Goal: Task Accomplishment & Management: Manage account settings

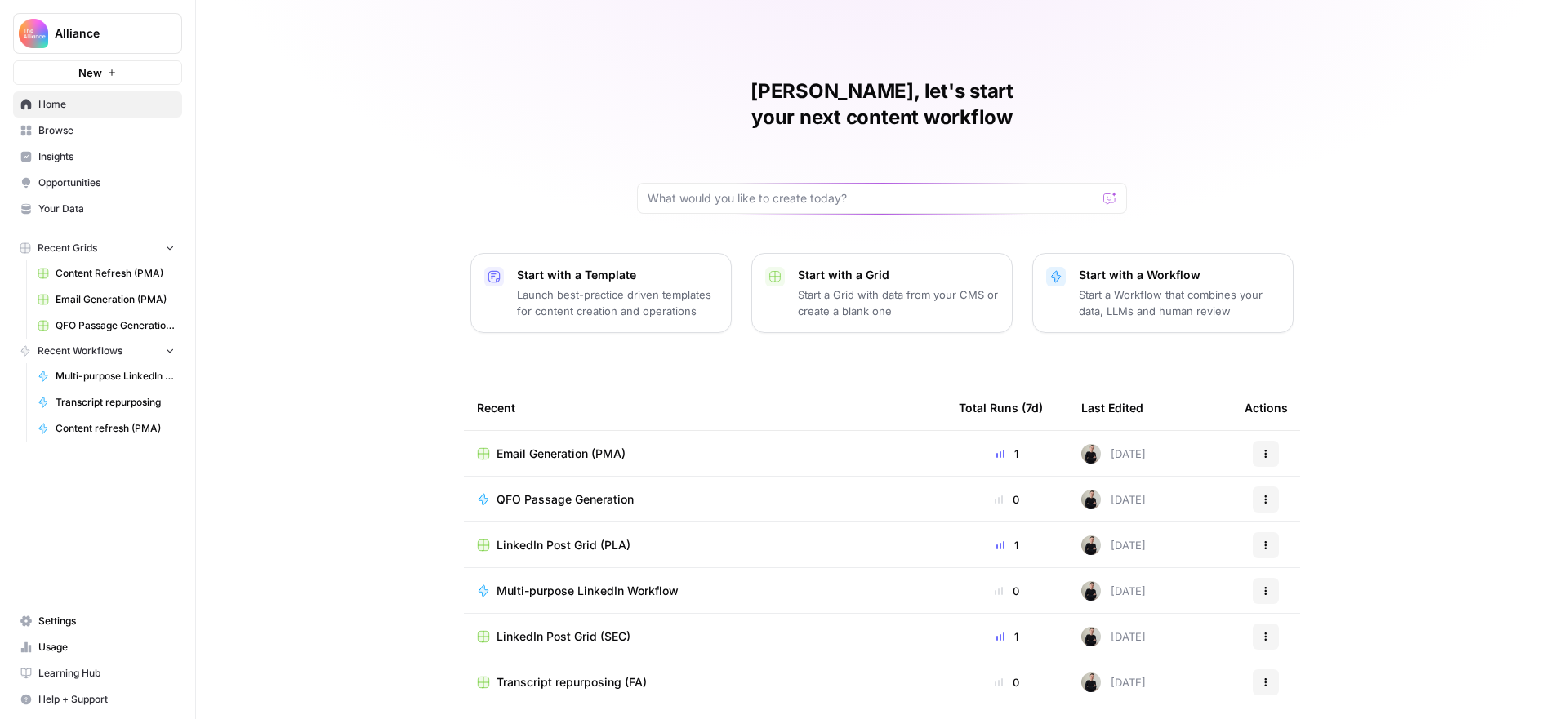
click at [77, 621] on span "Settings" at bounding box center [107, 622] width 136 height 15
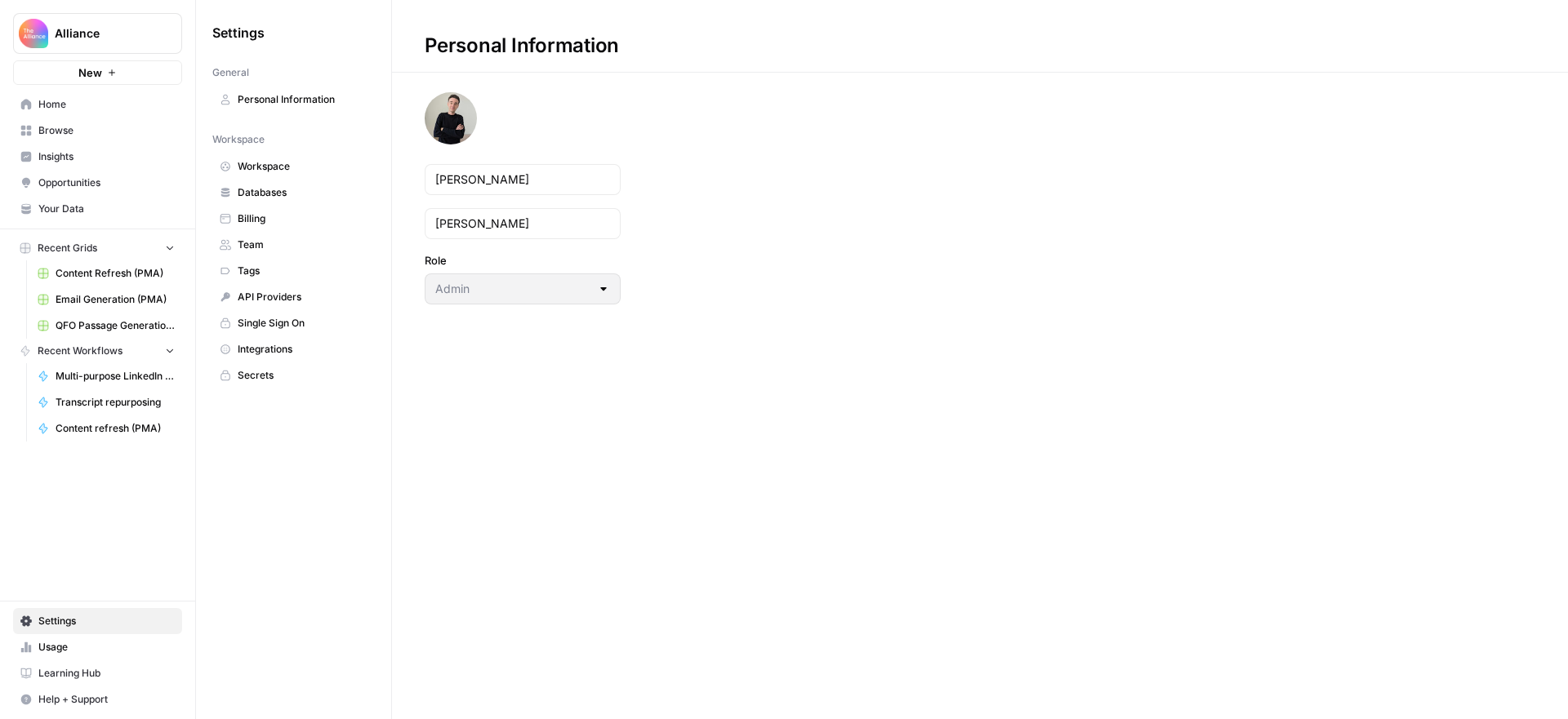
click at [254, 242] on span "Team" at bounding box center [302, 245] width 130 height 15
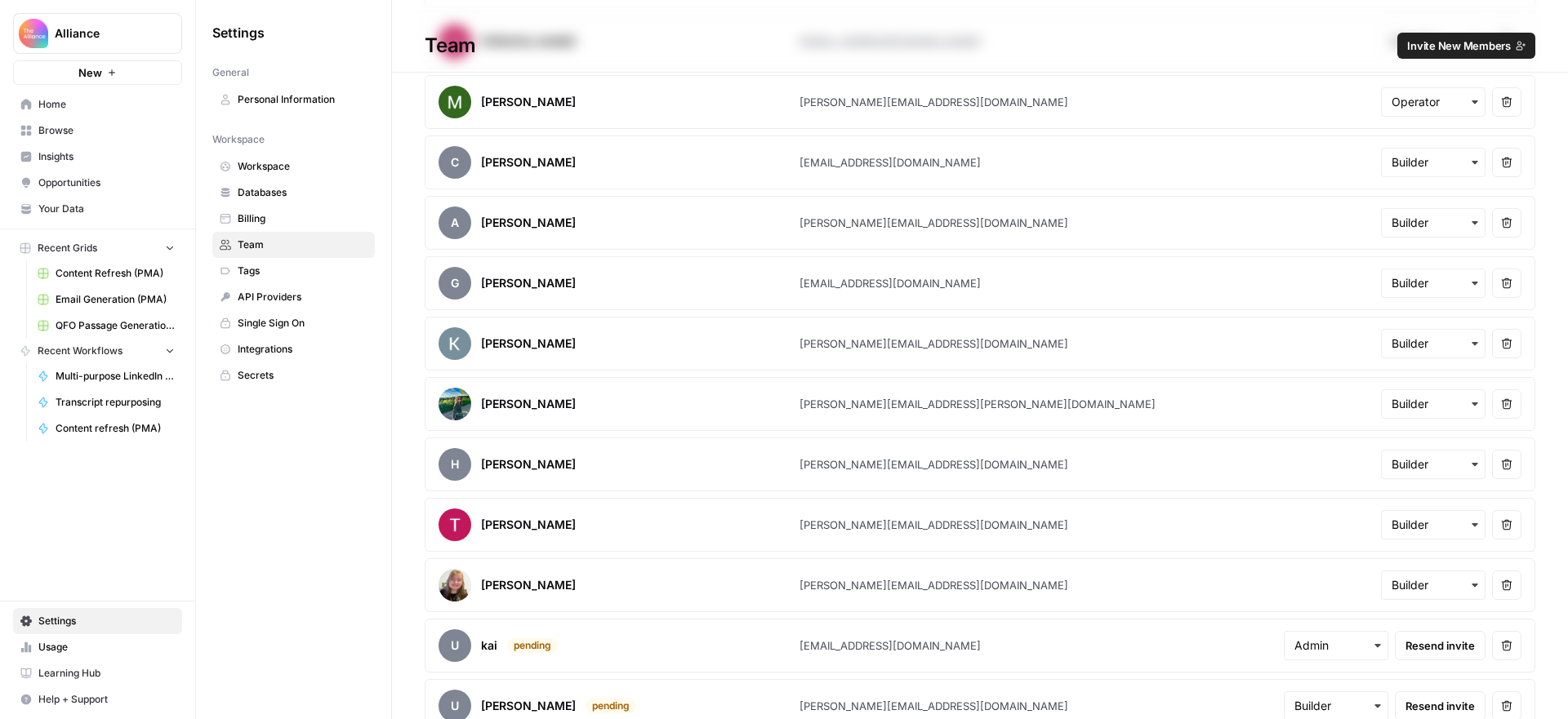
scroll to position [1307, 0]
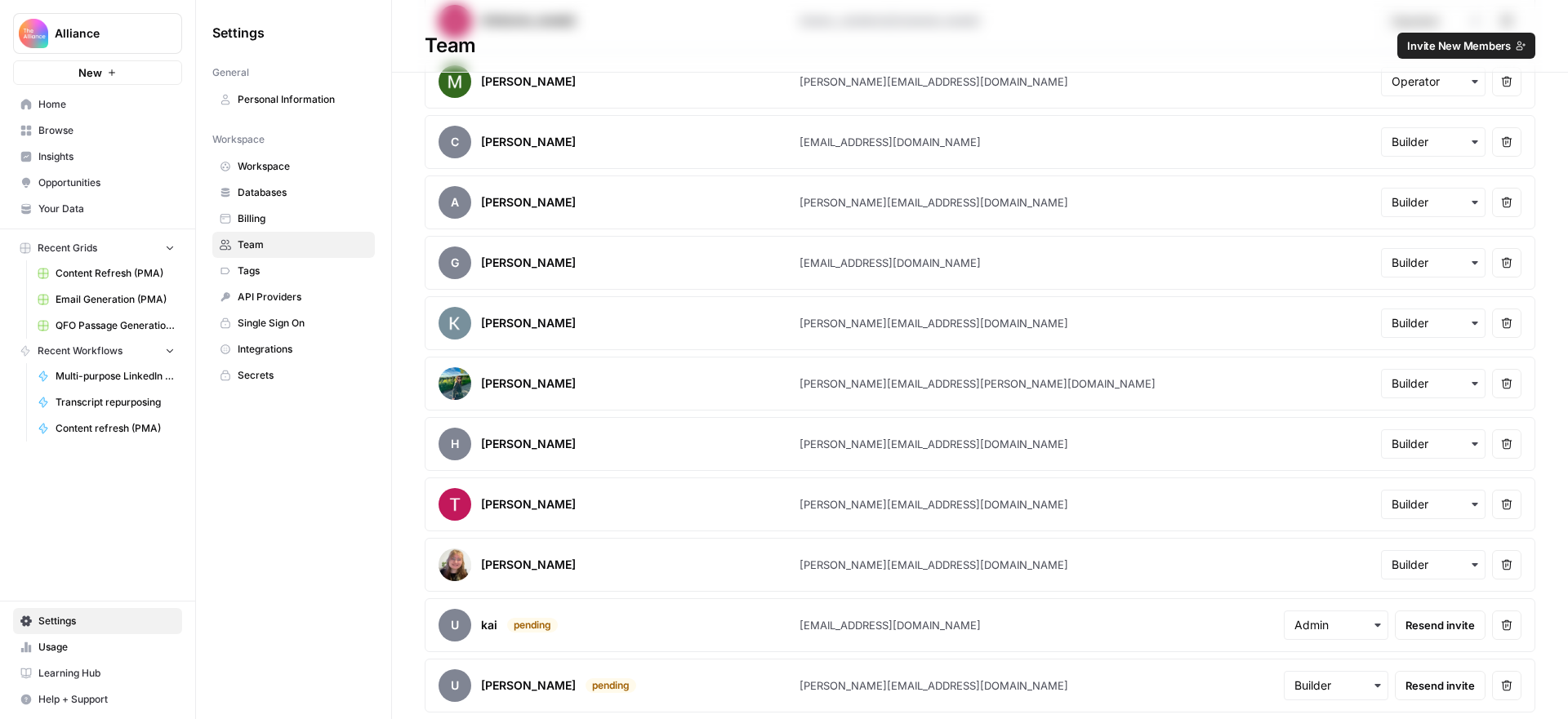
click at [1505, 686] on icon "button" at bounding box center [1506, 686] width 11 height 11
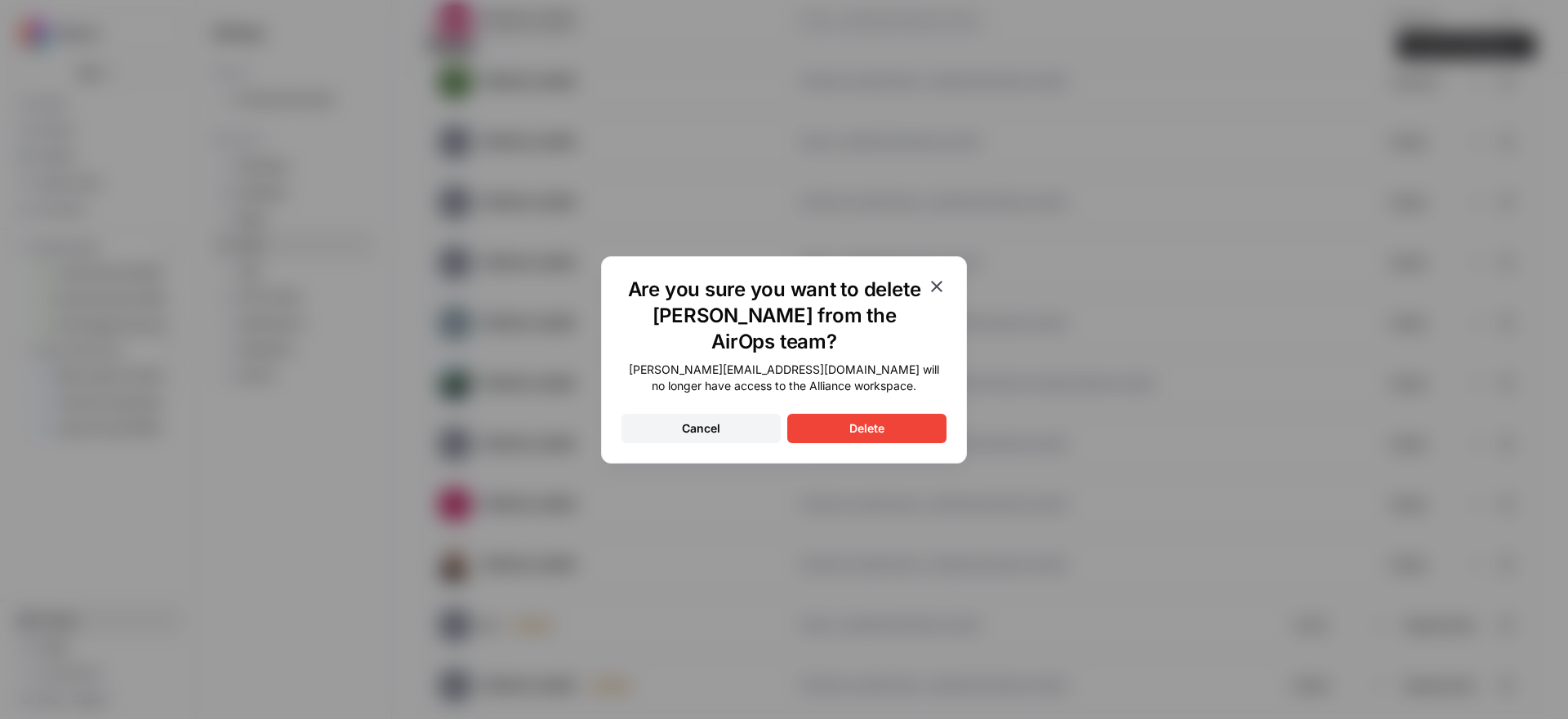
click at [910, 414] on button "Delete" at bounding box center [866, 429] width 159 height 29
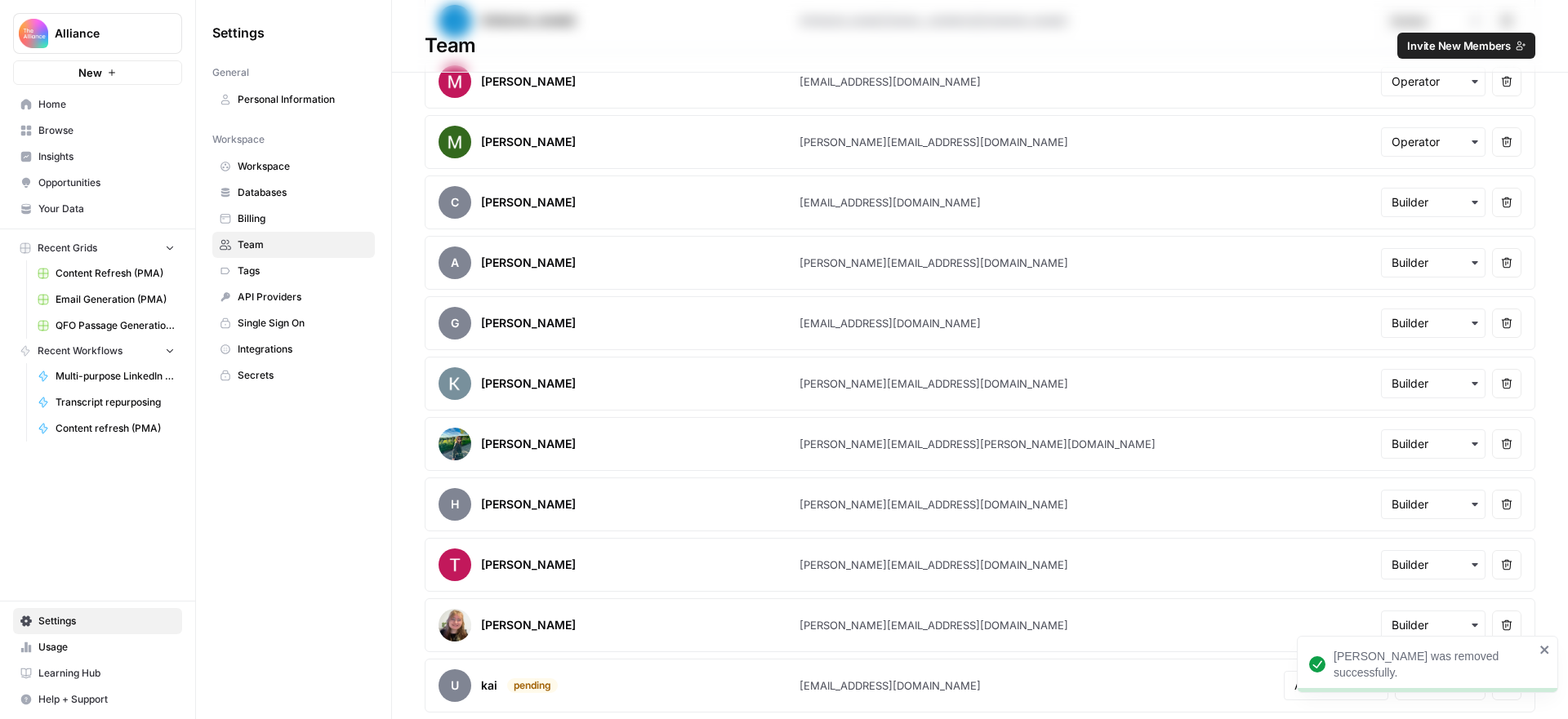
scroll to position [0, 0]
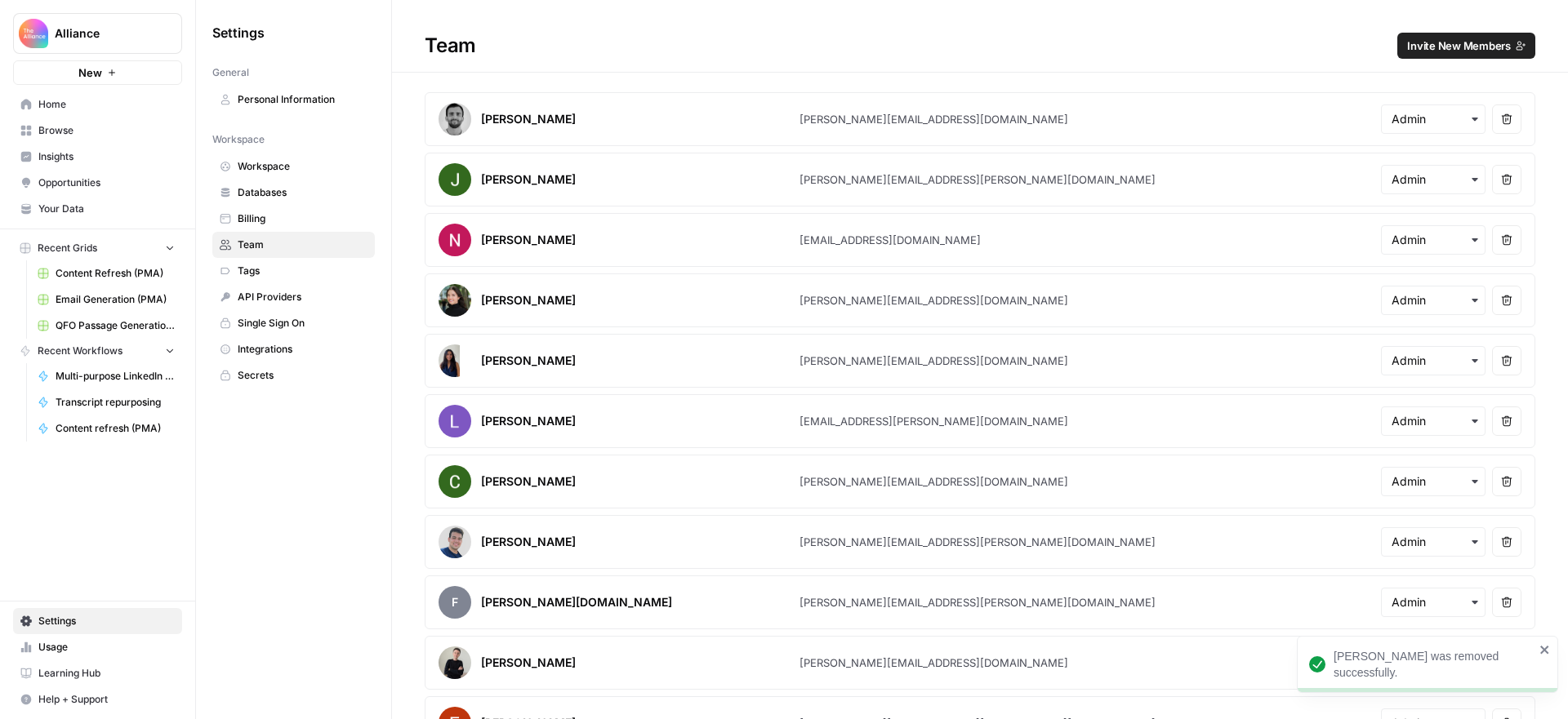
click at [1456, 55] on button "Invite New Members" at bounding box center [1466, 46] width 138 height 26
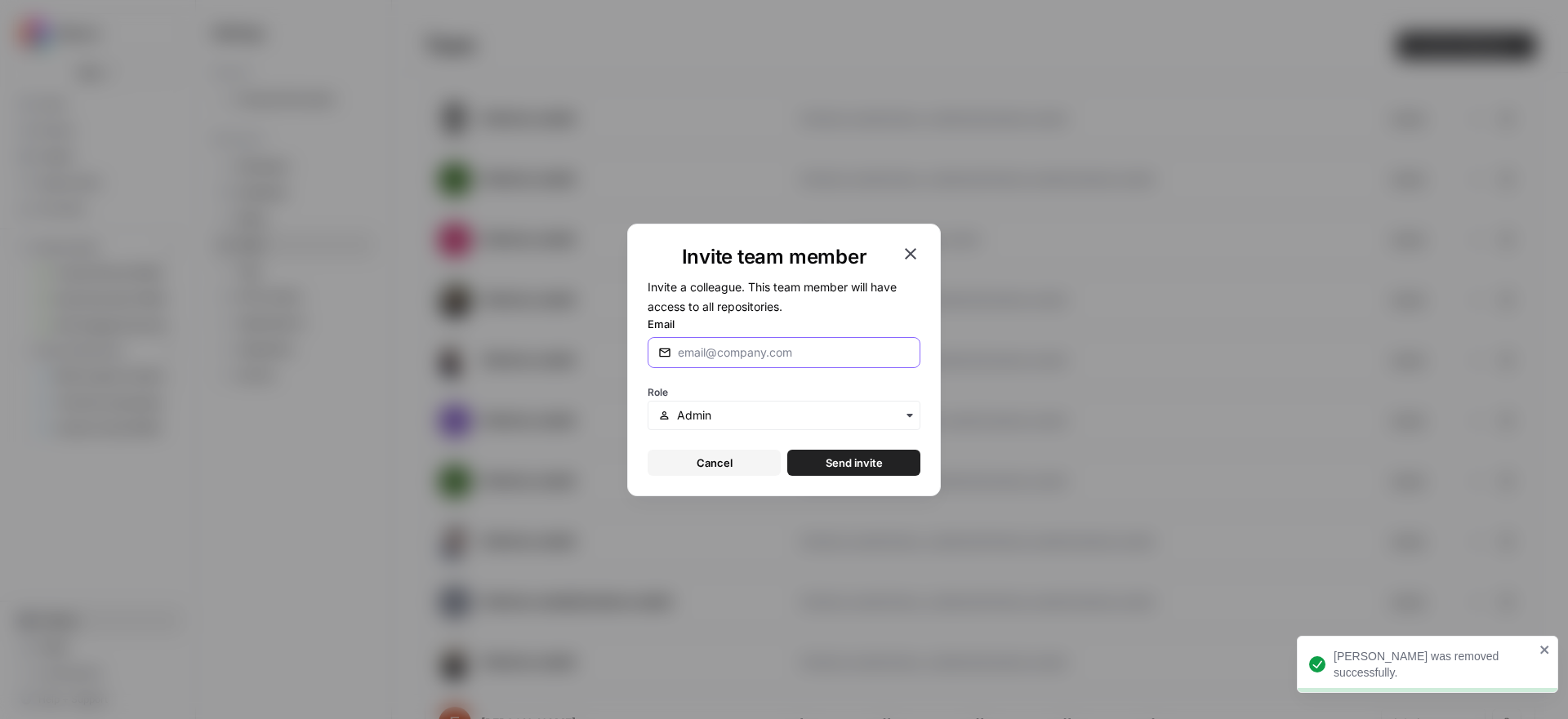
click at [750, 348] on input "Email" at bounding box center [794, 353] width 232 height 17
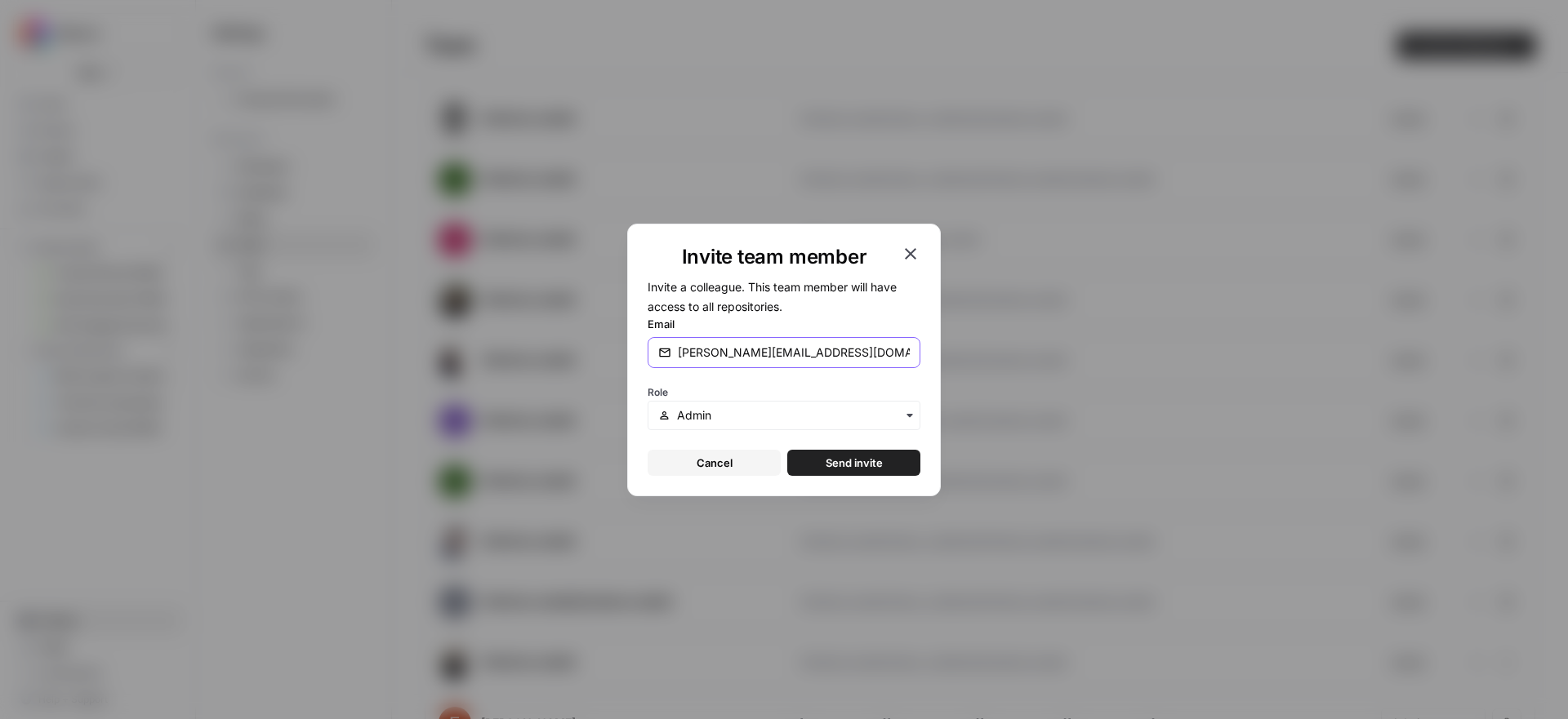
type input "marisa@pmmalliance.com"
click at [706, 419] on input "text" at bounding box center [793, 416] width 232 height 17
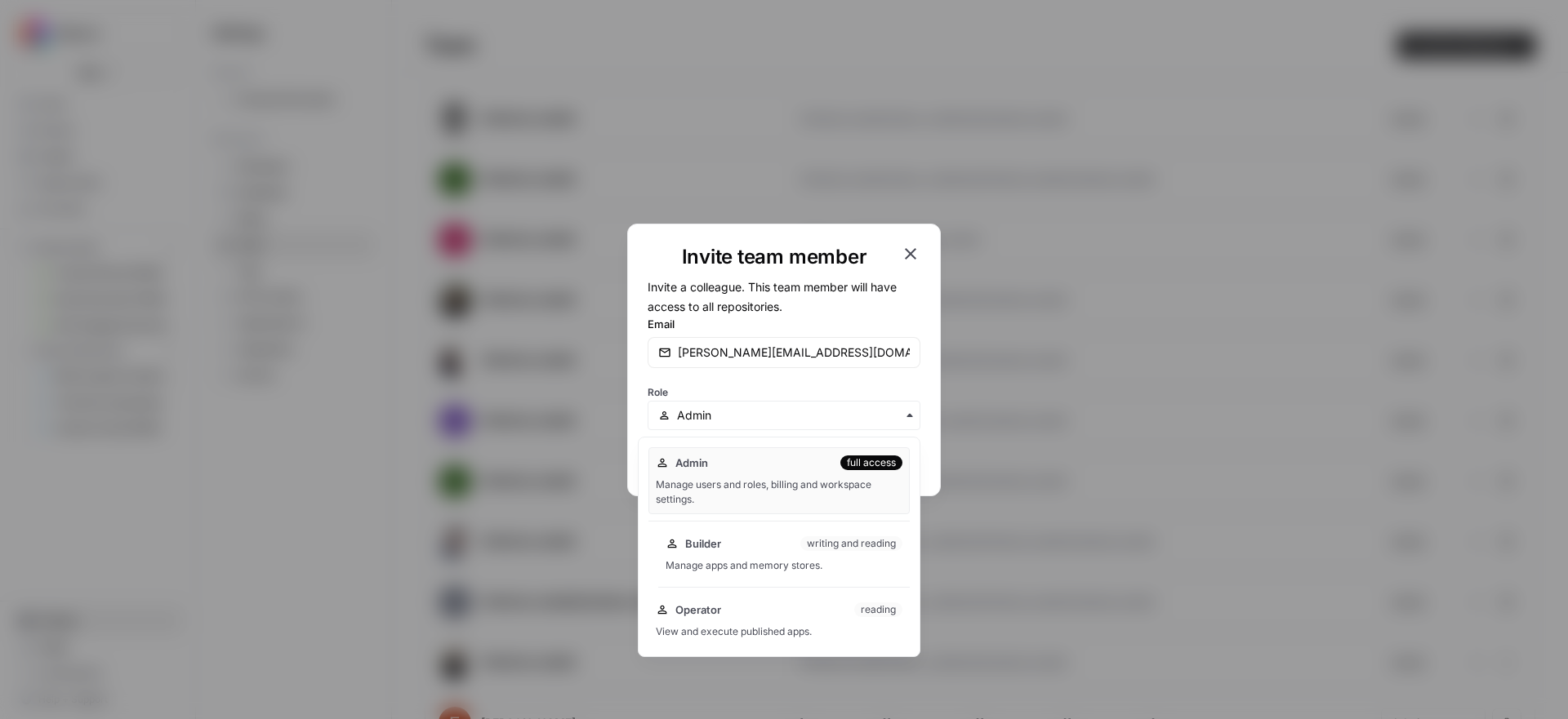
click at [713, 554] on div "Builder writing and reading Manage apps and memory stores." at bounding box center [784, 554] width 252 height 52
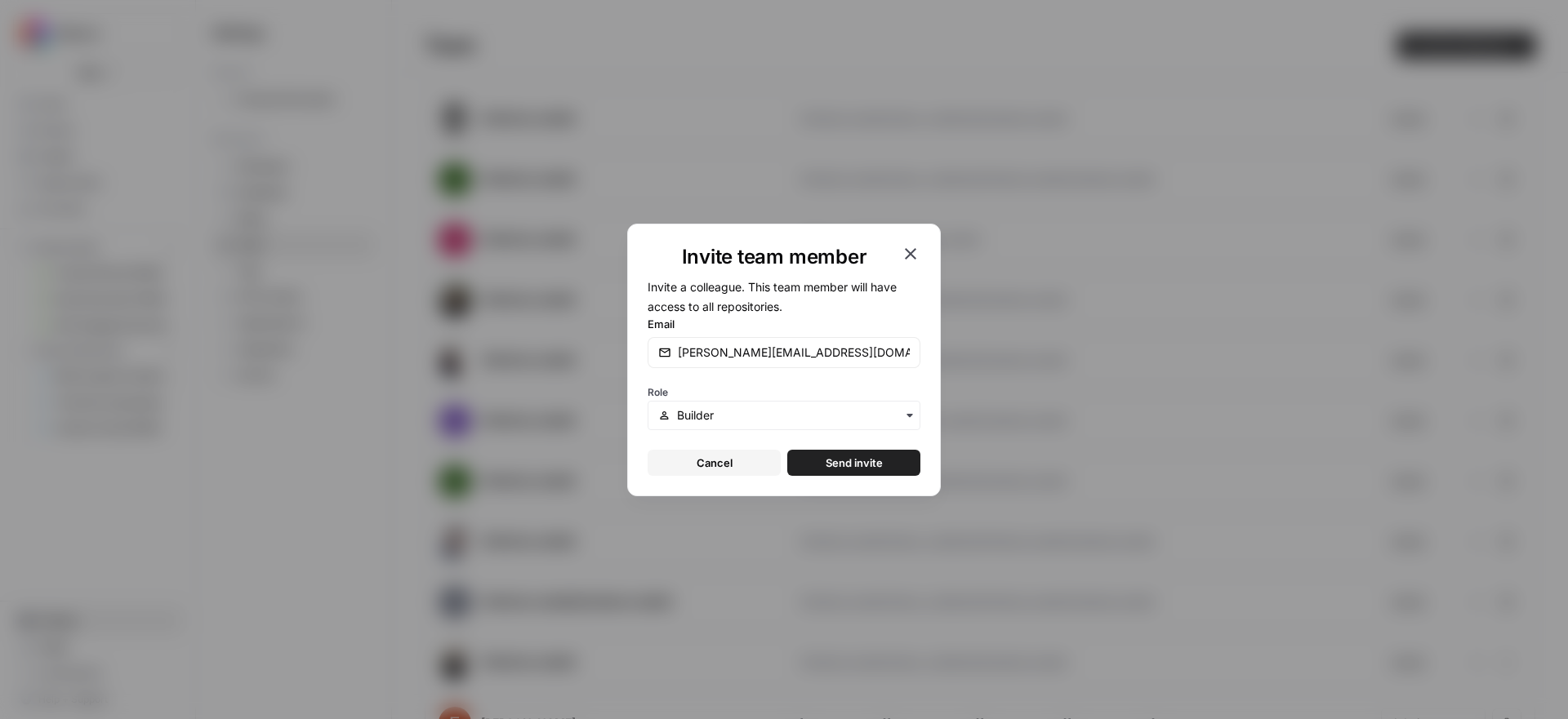
click at [869, 462] on span "Send invite" at bounding box center [854, 463] width 57 height 17
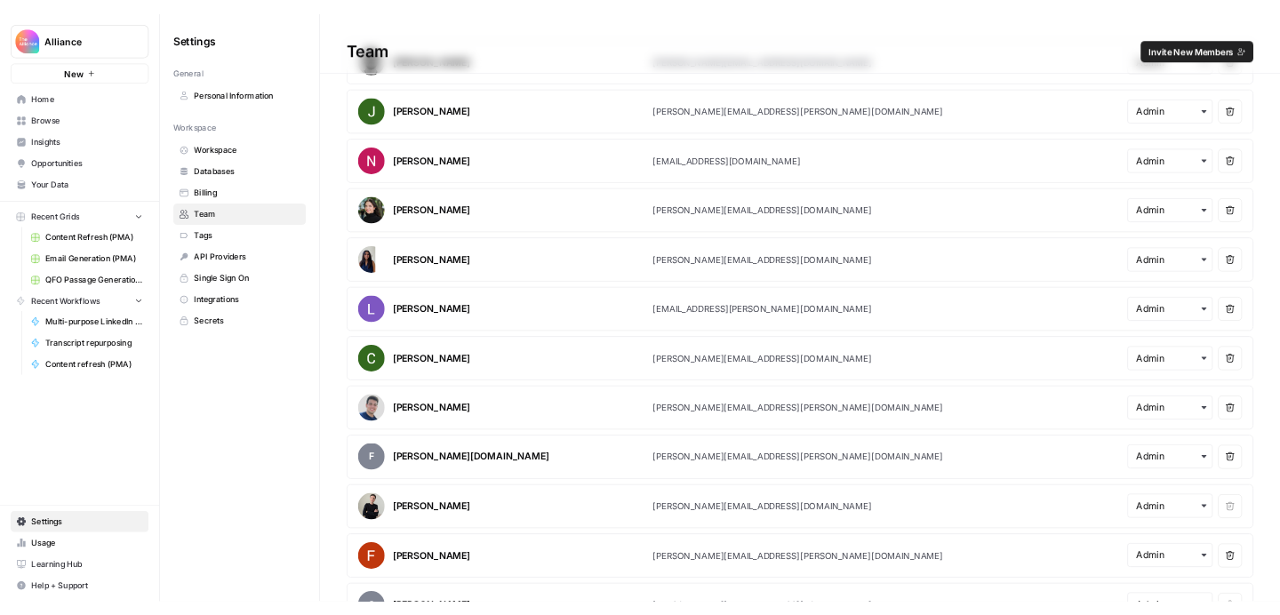
scroll to position [63, 0]
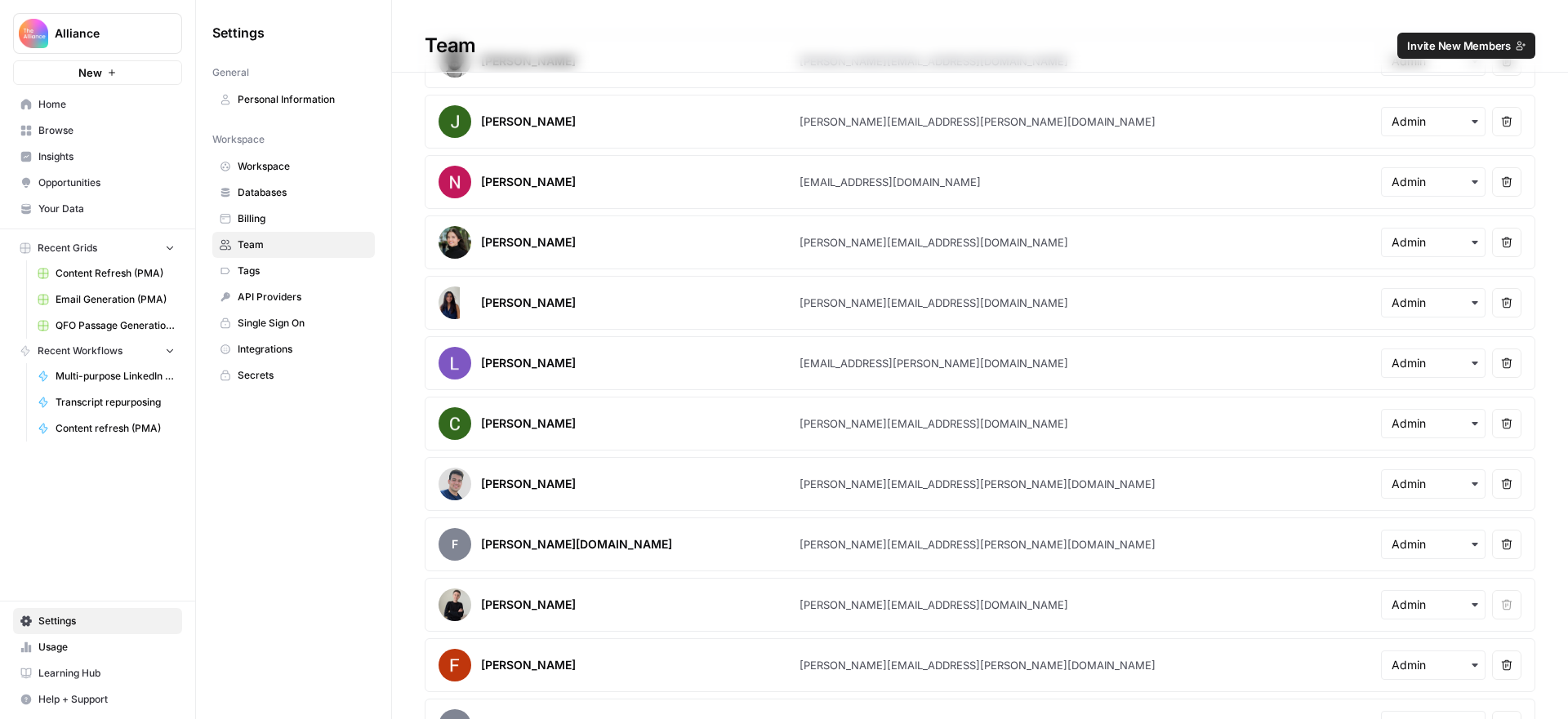
click at [77, 98] on span "Home" at bounding box center [107, 105] width 136 height 15
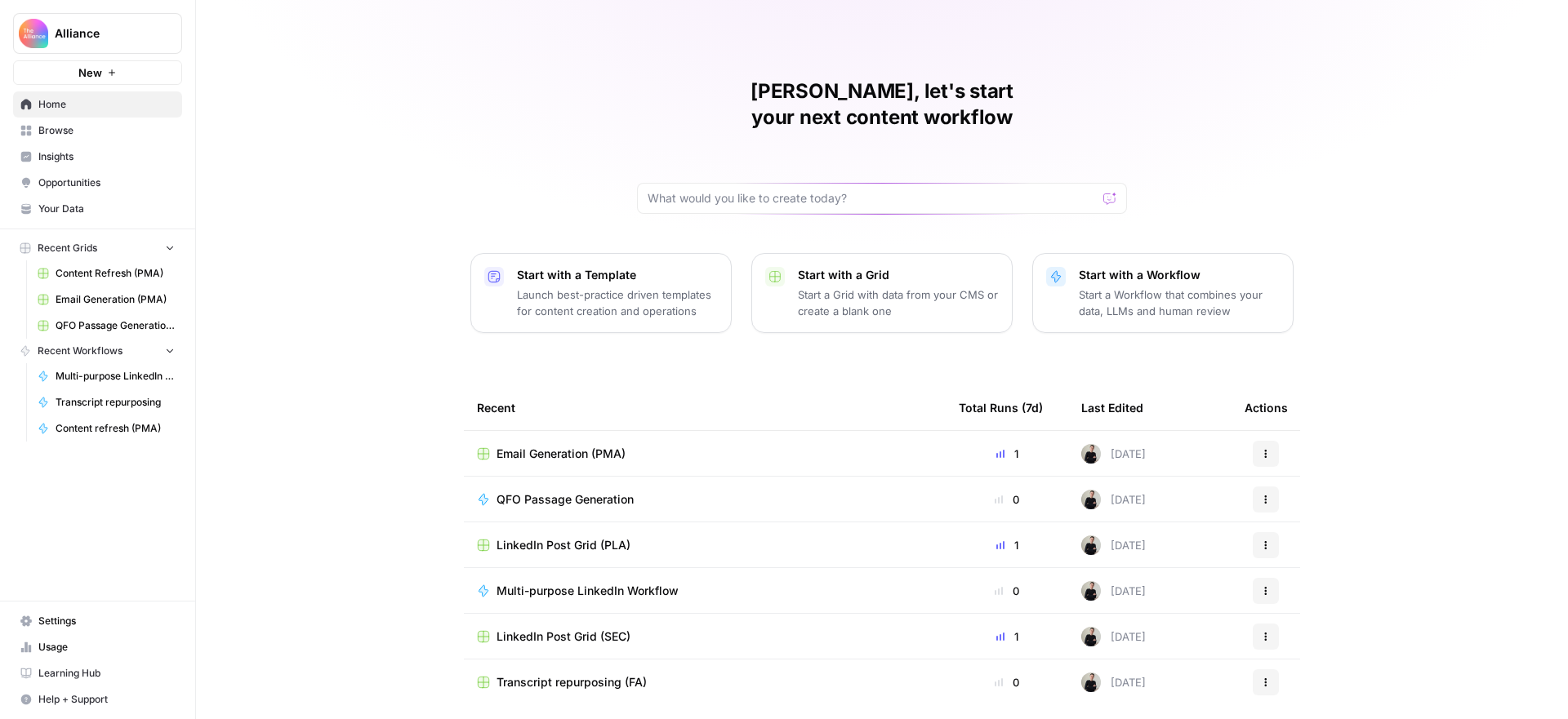
click at [80, 129] on span "Browse" at bounding box center [107, 130] width 136 height 15
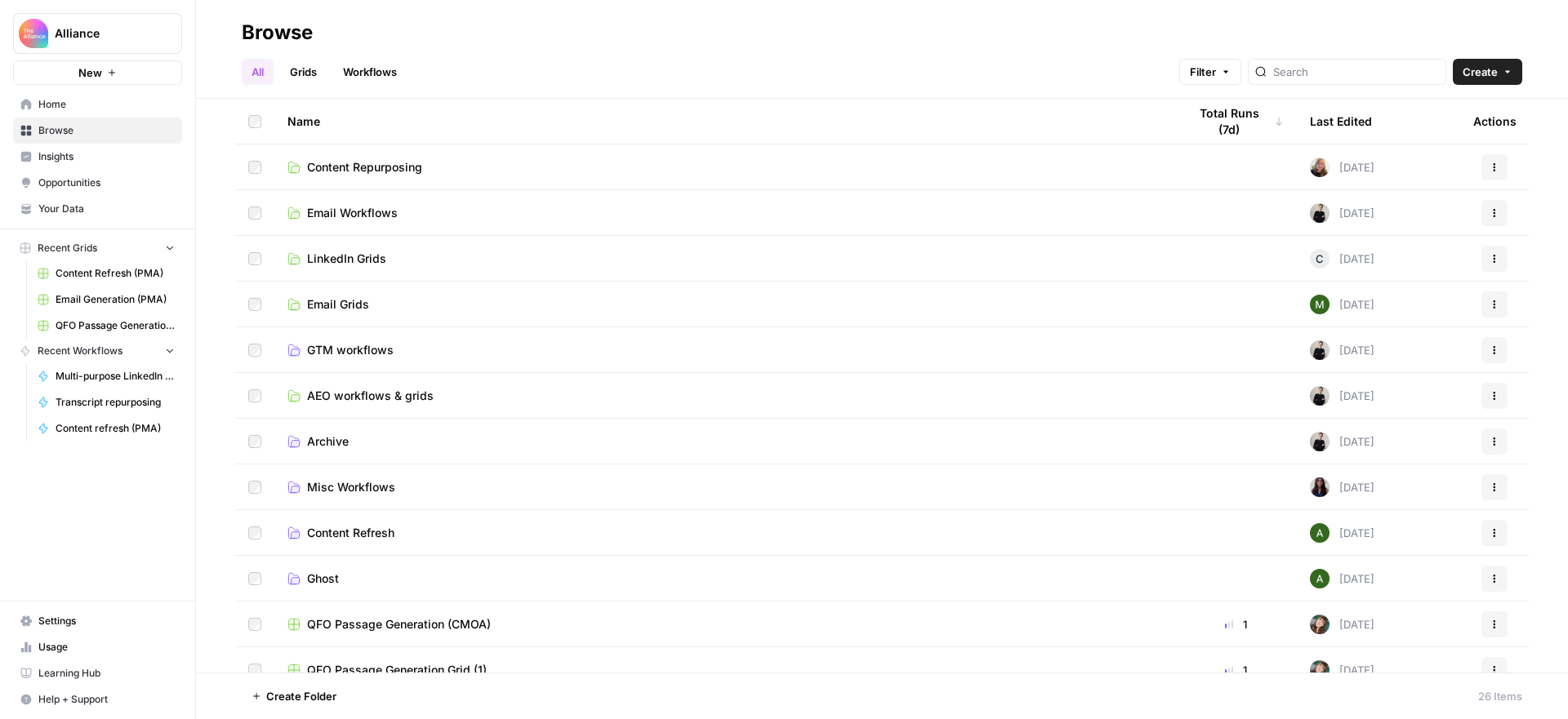
click at [377, 169] on span "Content Repurposing" at bounding box center [364, 167] width 115 height 17
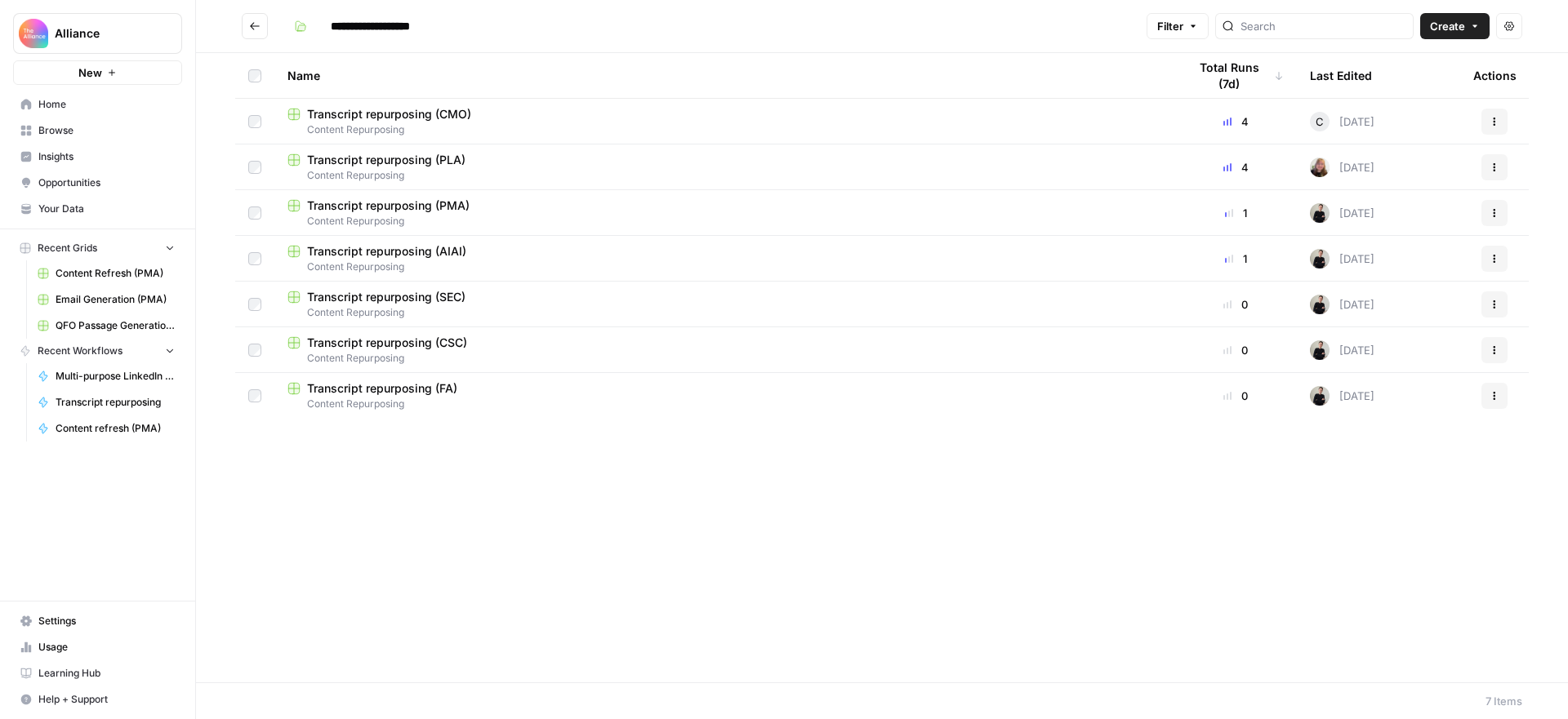
click at [259, 25] on icon "Go back" at bounding box center [254, 26] width 11 height 11
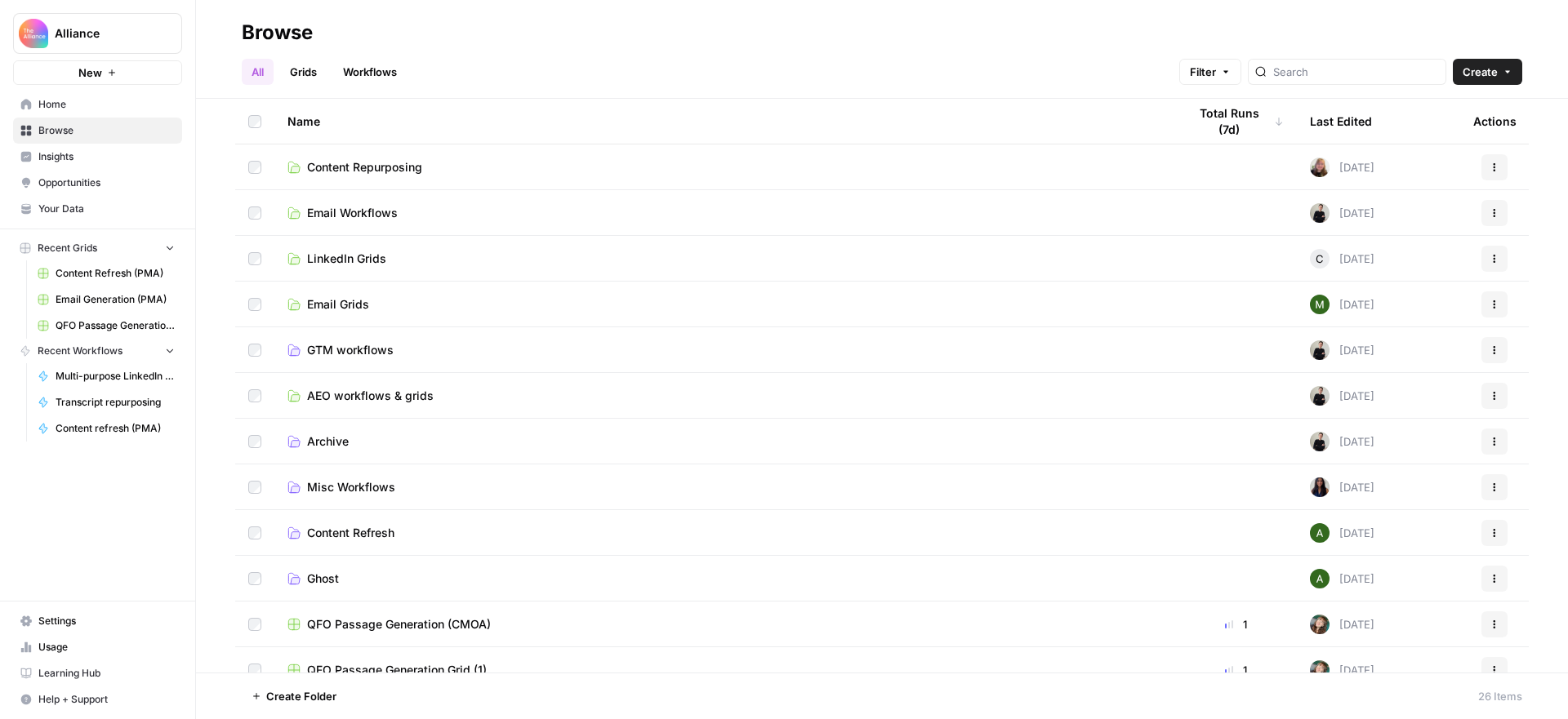
click at [373, 254] on span "LinkedIn Grids" at bounding box center [346, 259] width 79 height 17
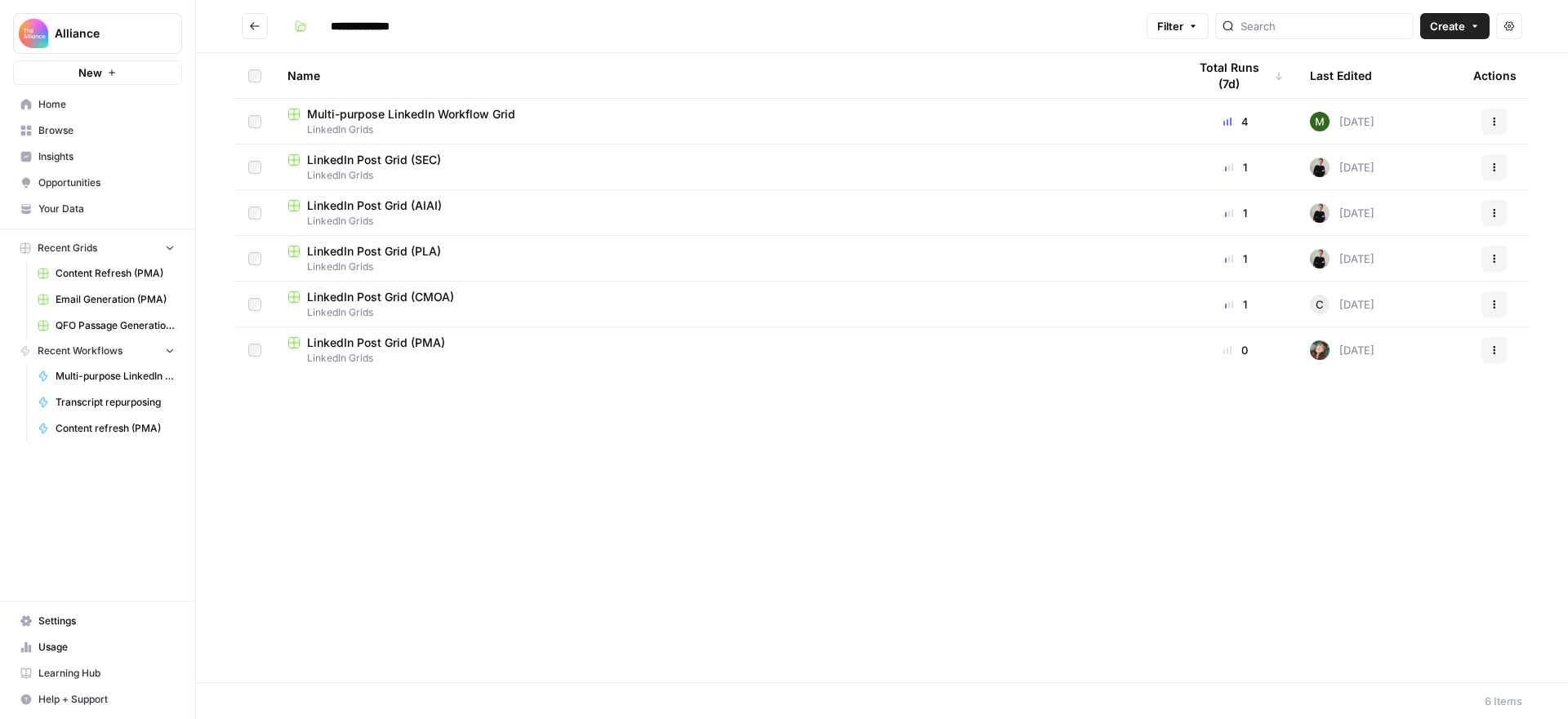
click at [256, 20] on icon "Go back" at bounding box center [254, 26] width 11 height 11
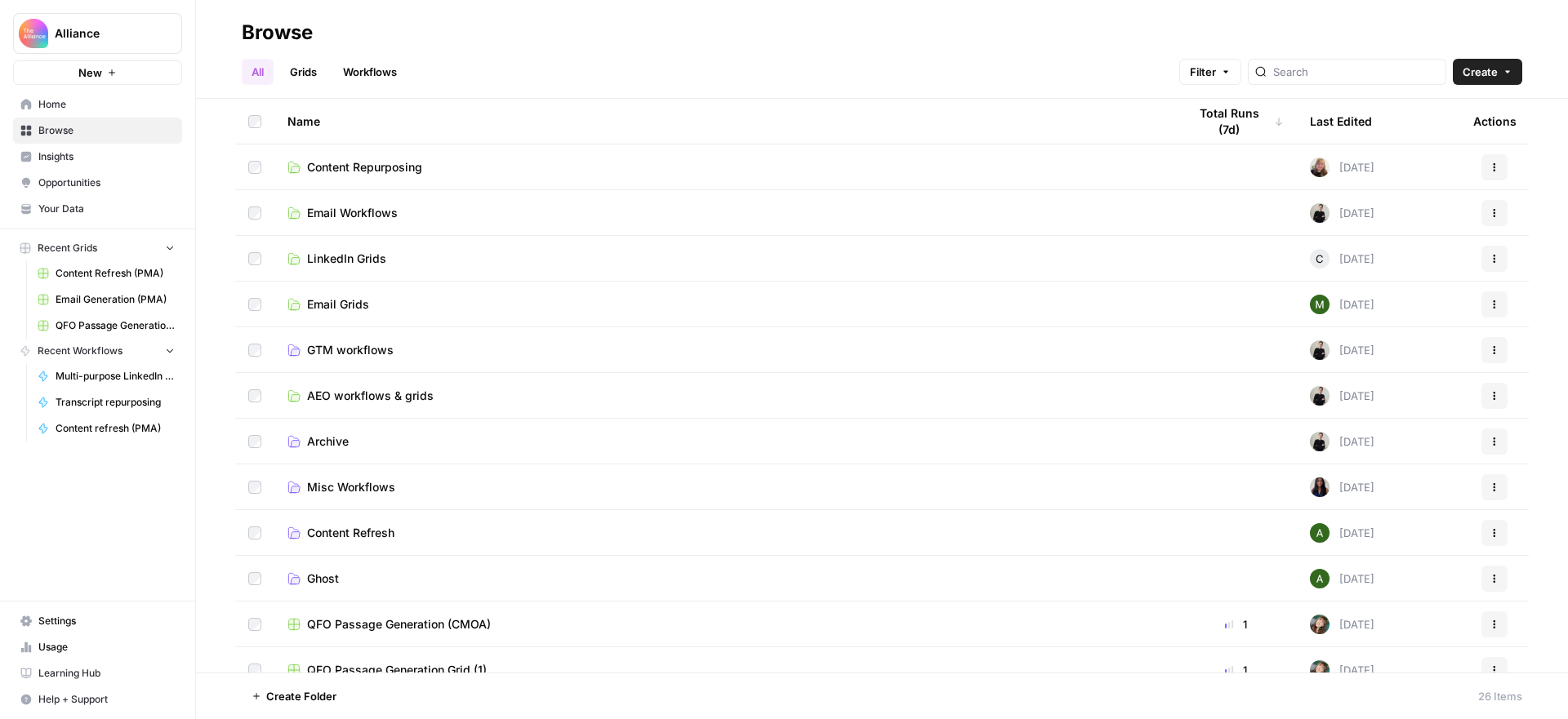
click at [394, 394] on span "AEO workflows & grids" at bounding box center [370, 396] width 127 height 17
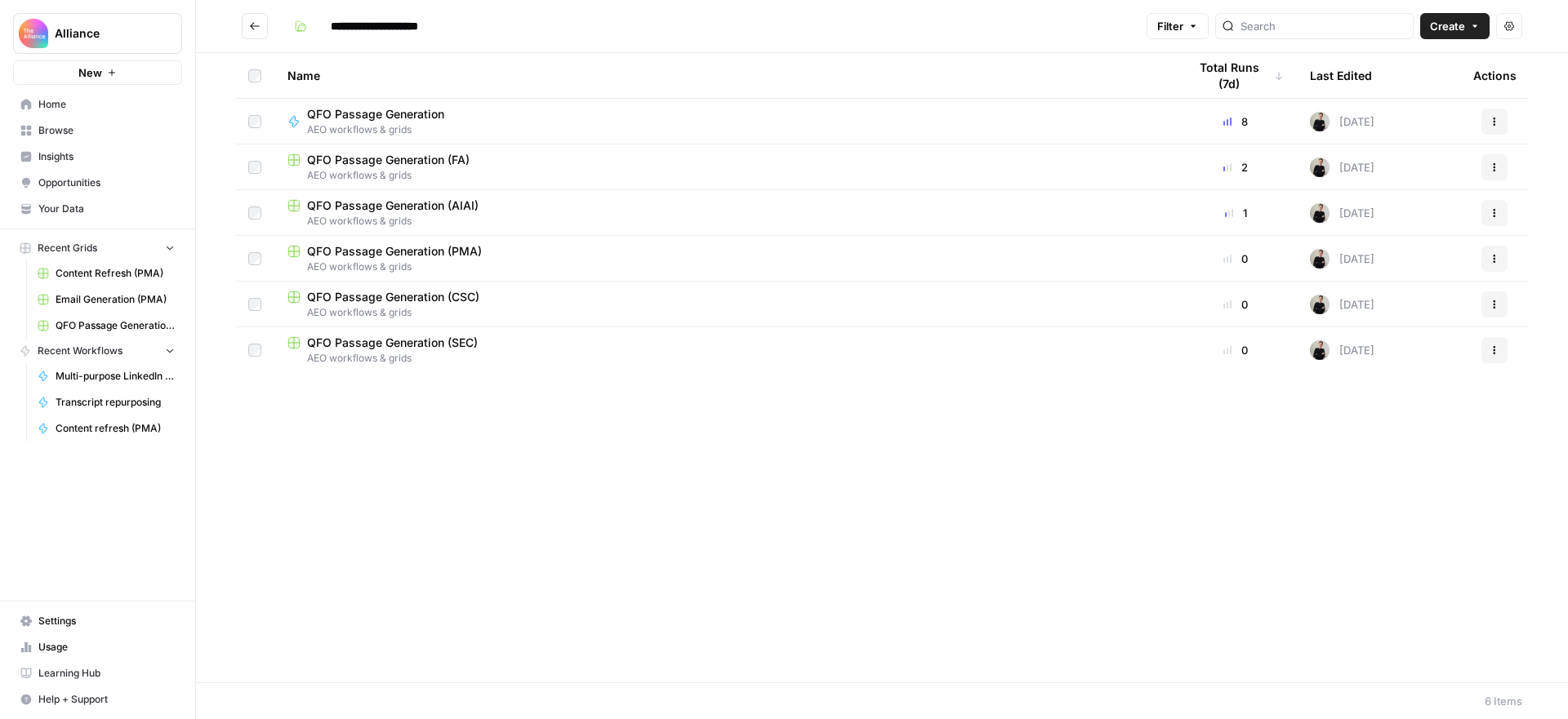
click at [252, 27] on icon "Go back" at bounding box center [254, 26] width 10 height 7
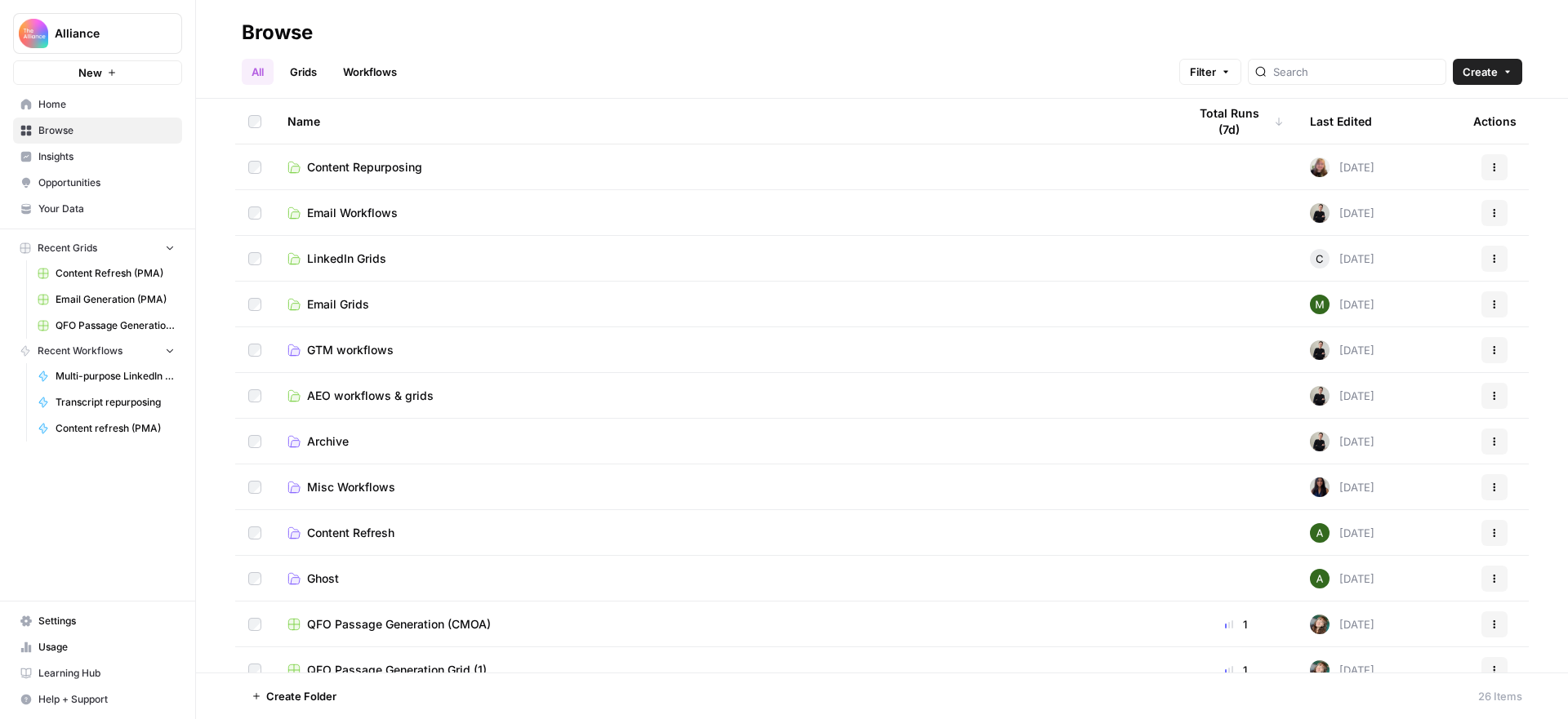
click at [69, 644] on span "Usage" at bounding box center [107, 647] width 136 height 15
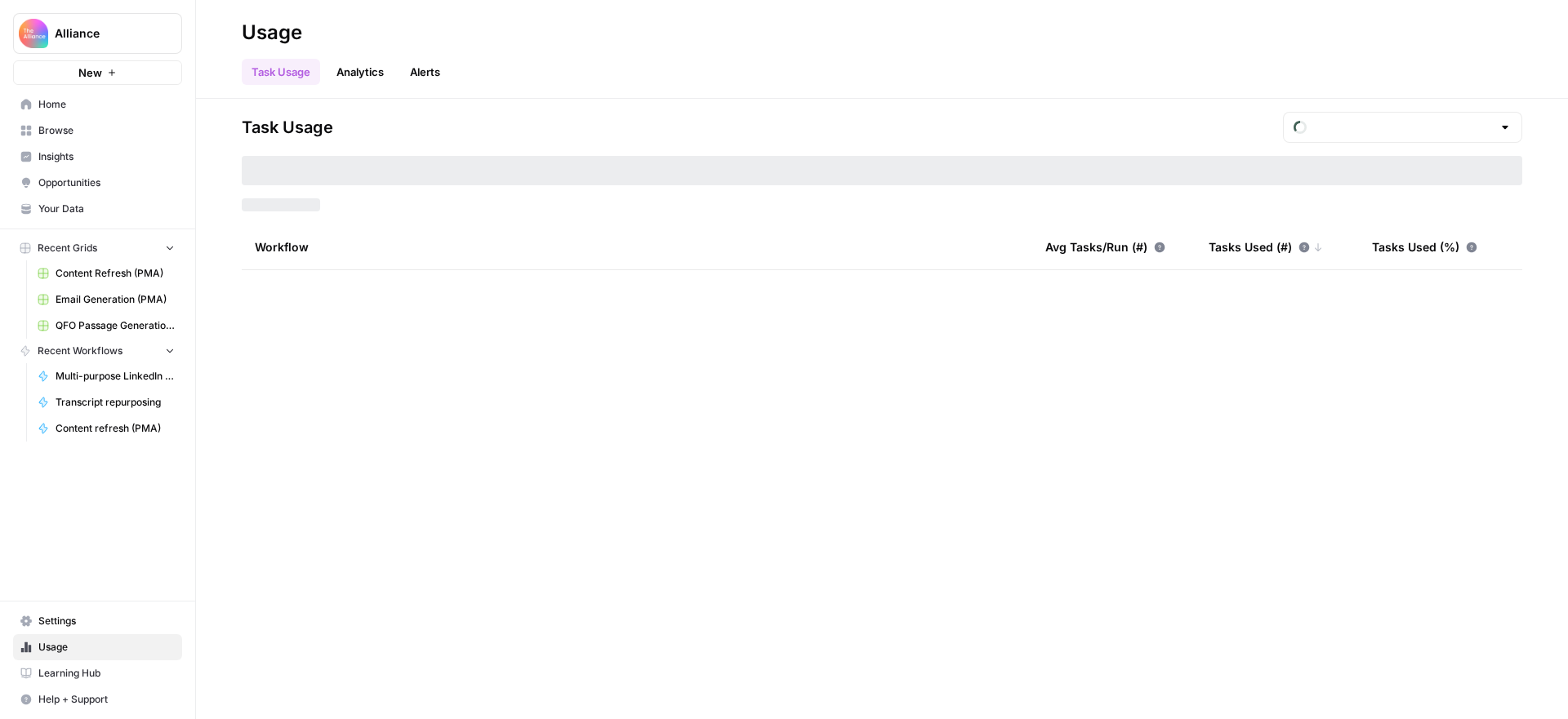
type input "September Tasks"
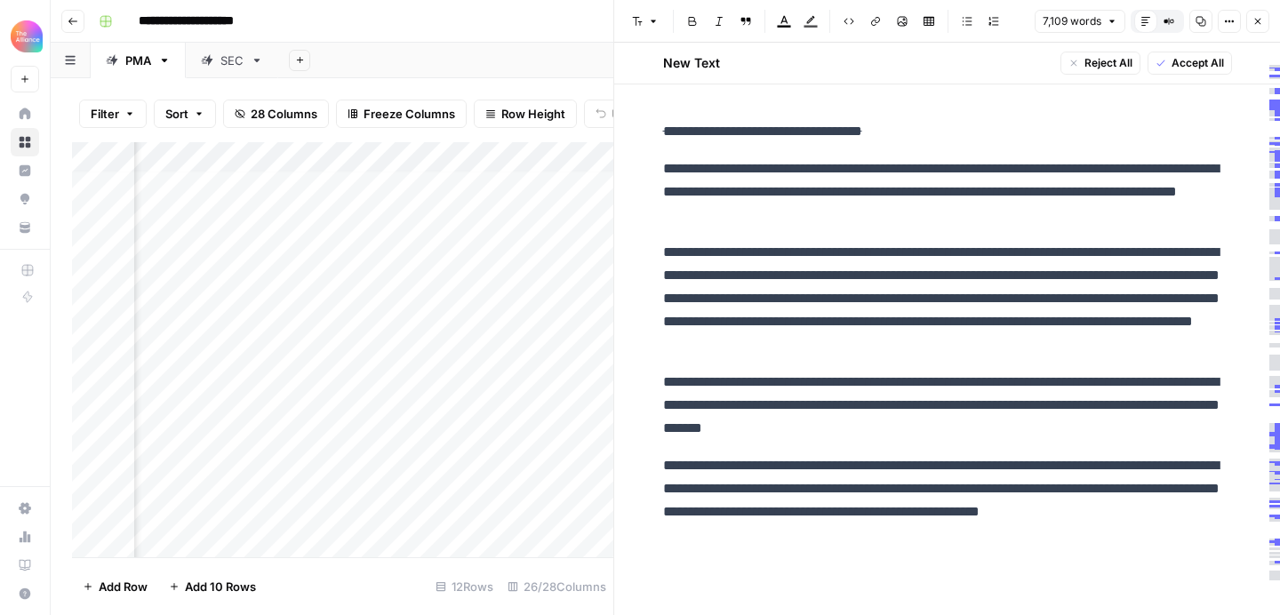
scroll to position [6, 2491]
